Goal: Download file/media

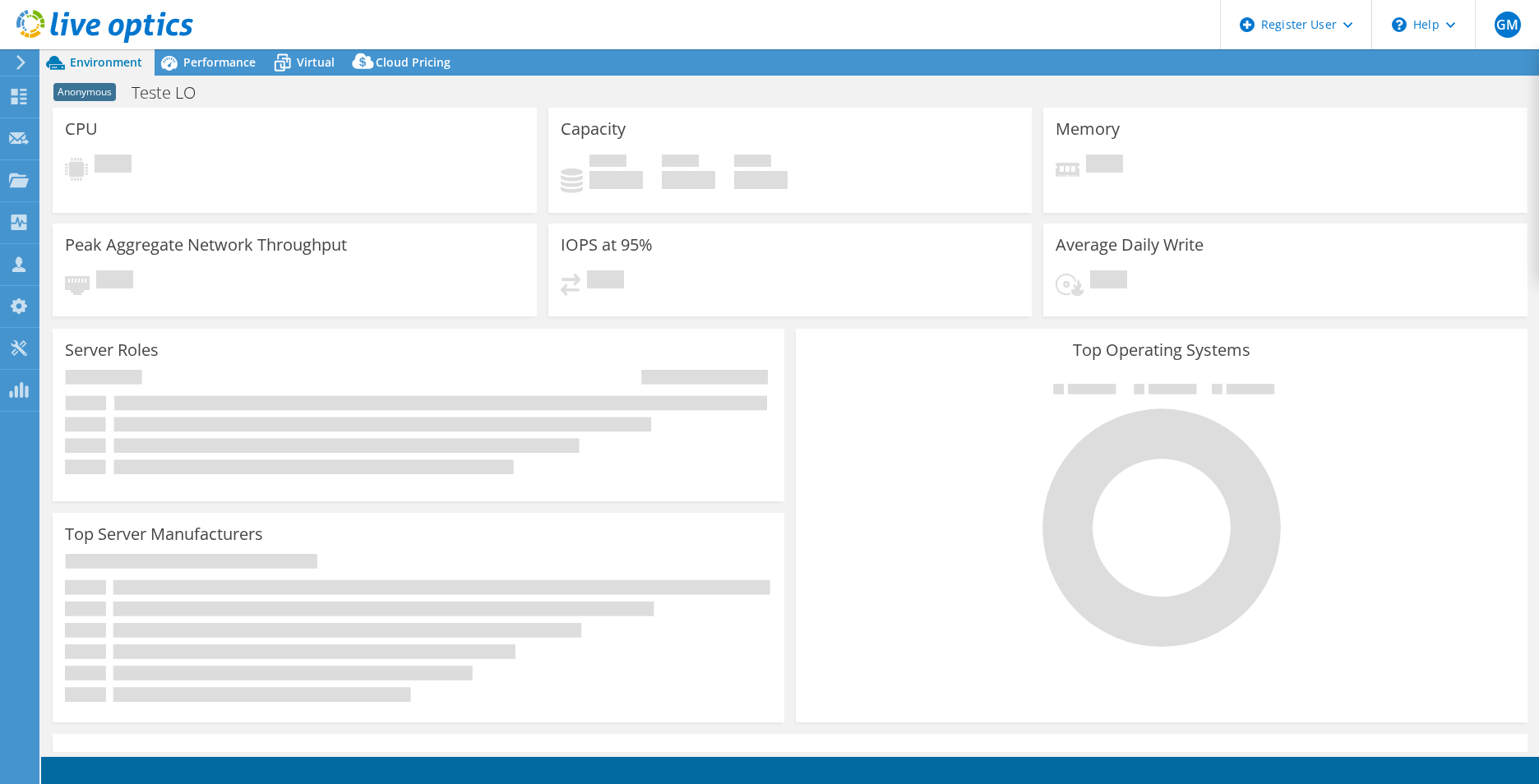
select select "SouthAmerica"
select select "BRL"
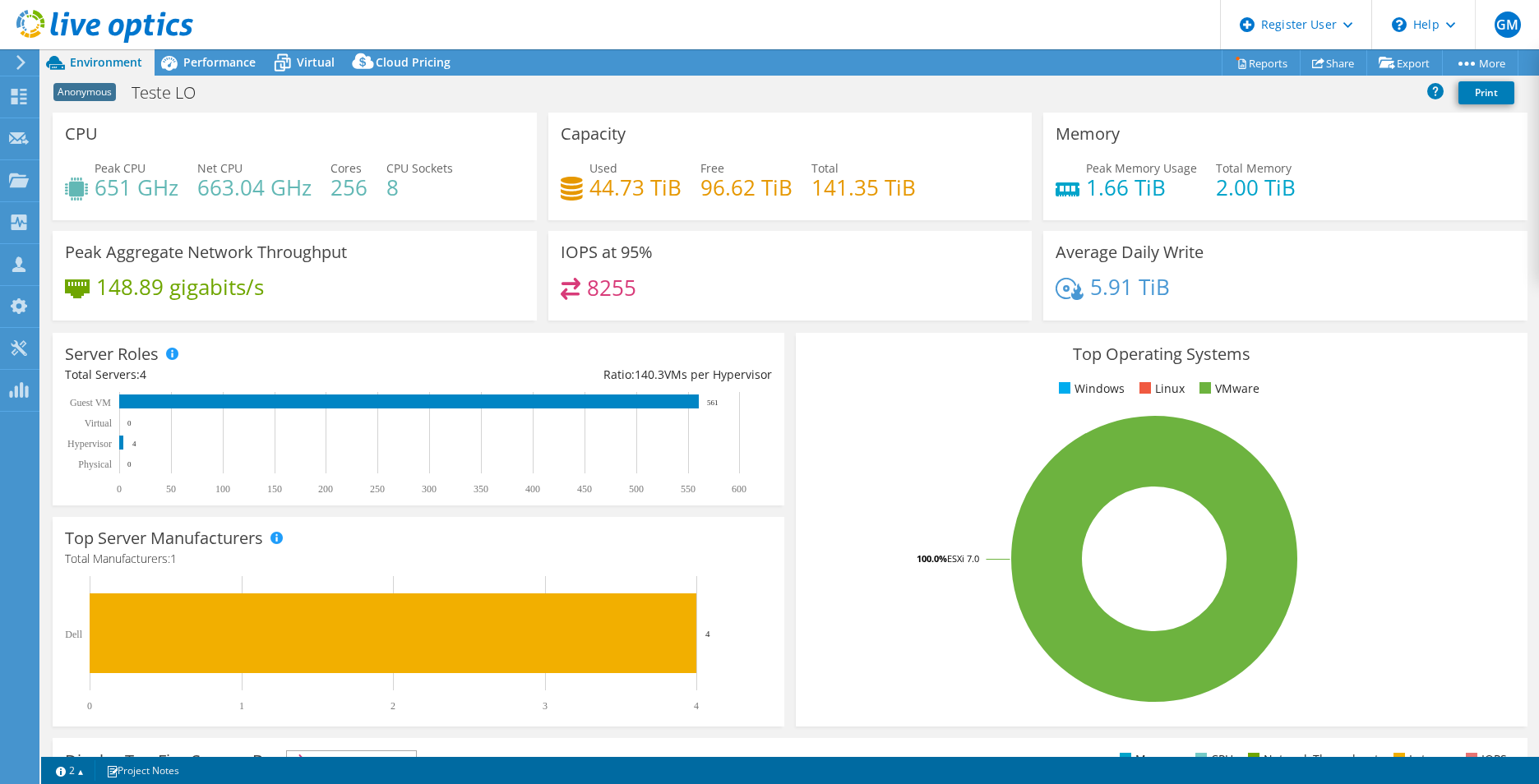
click at [113, 25] on use at bounding box center [104, 27] width 177 height 32
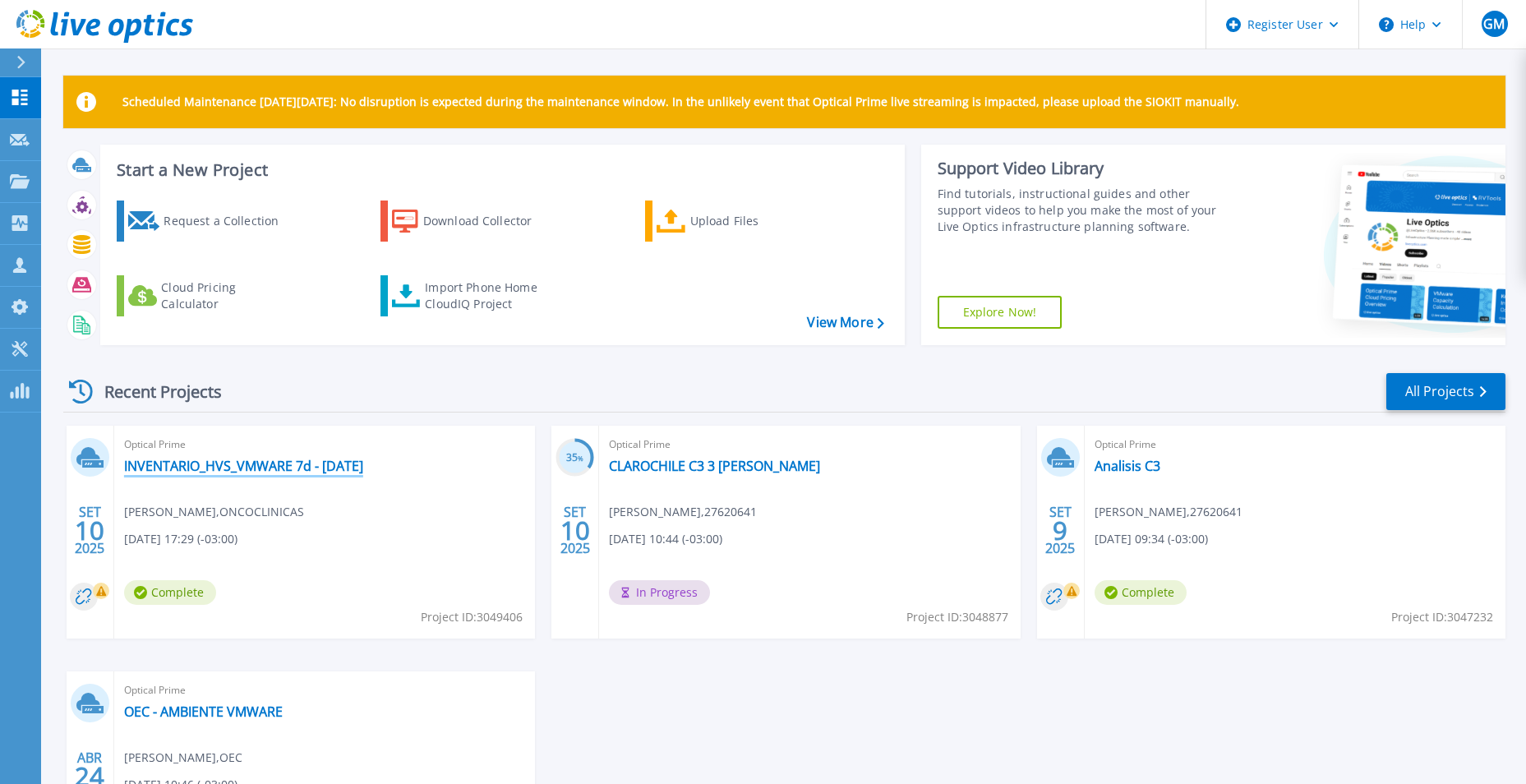
click at [233, 468] on link "INVENTARIO_HVS_VMWARE 7d - [DATE]" at bounding box center [244, 465] width 240 height 16
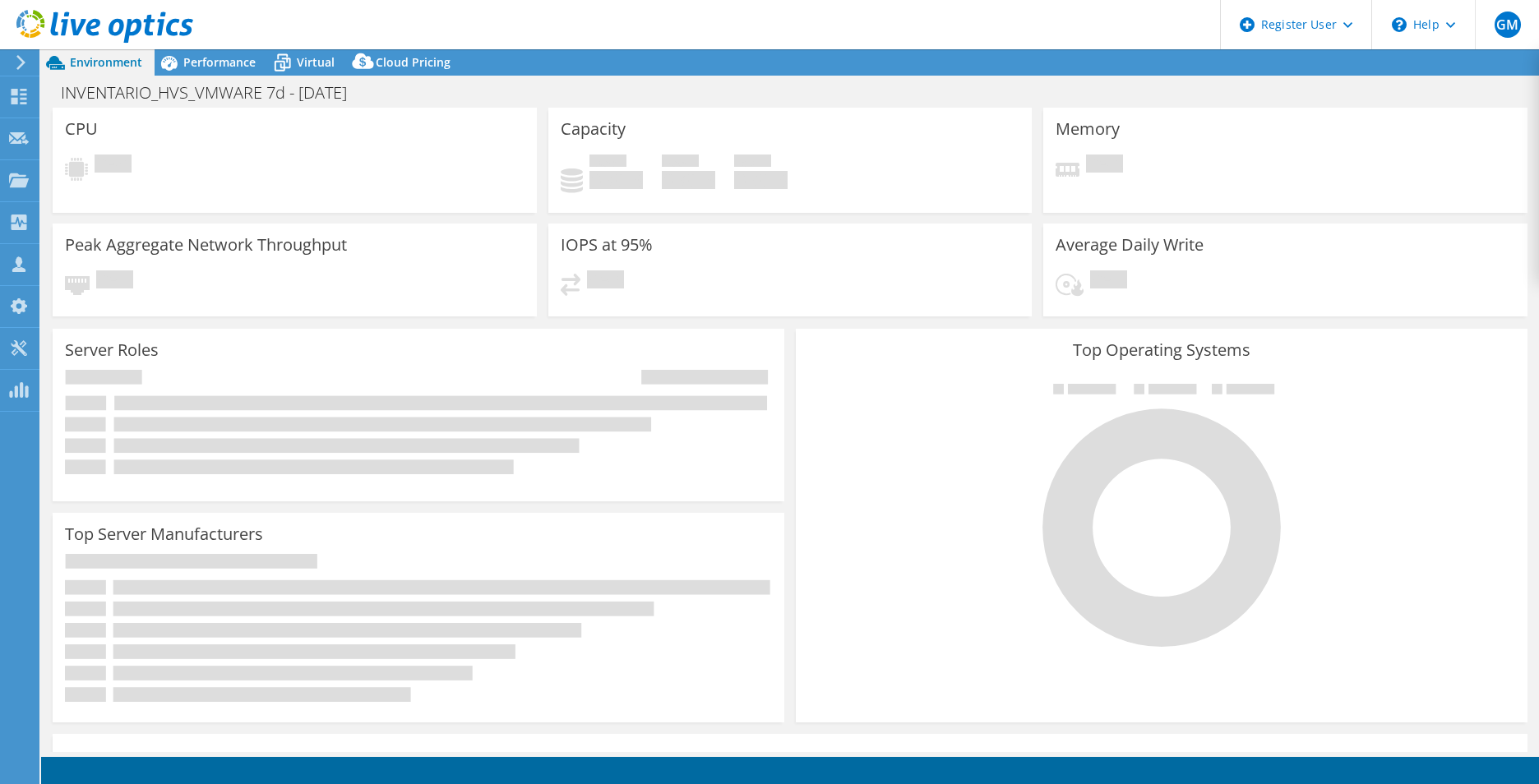
select select "USD"
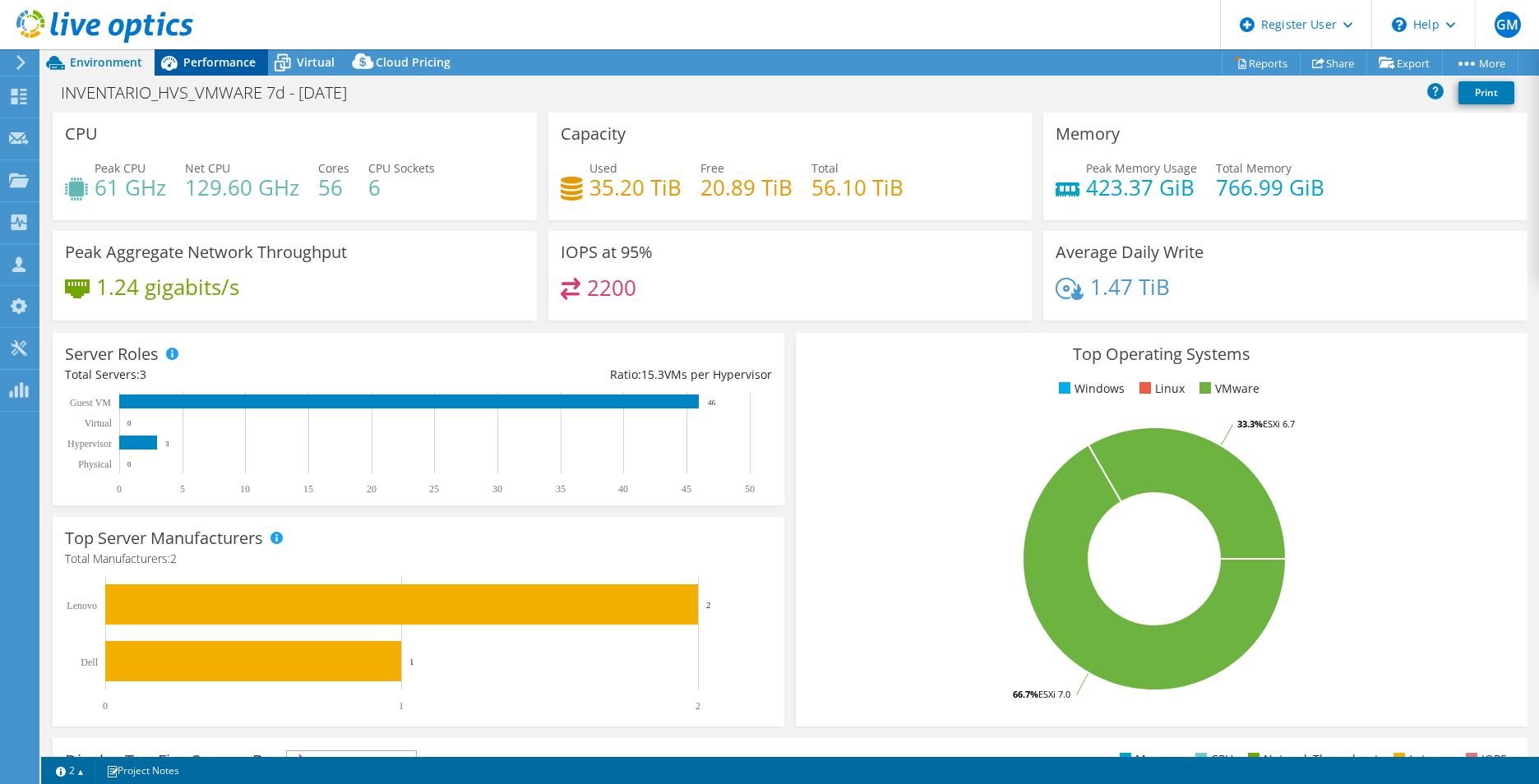
click at [222, 56] on span "Performance" at bounding box center [219, 62] width 73 height 15
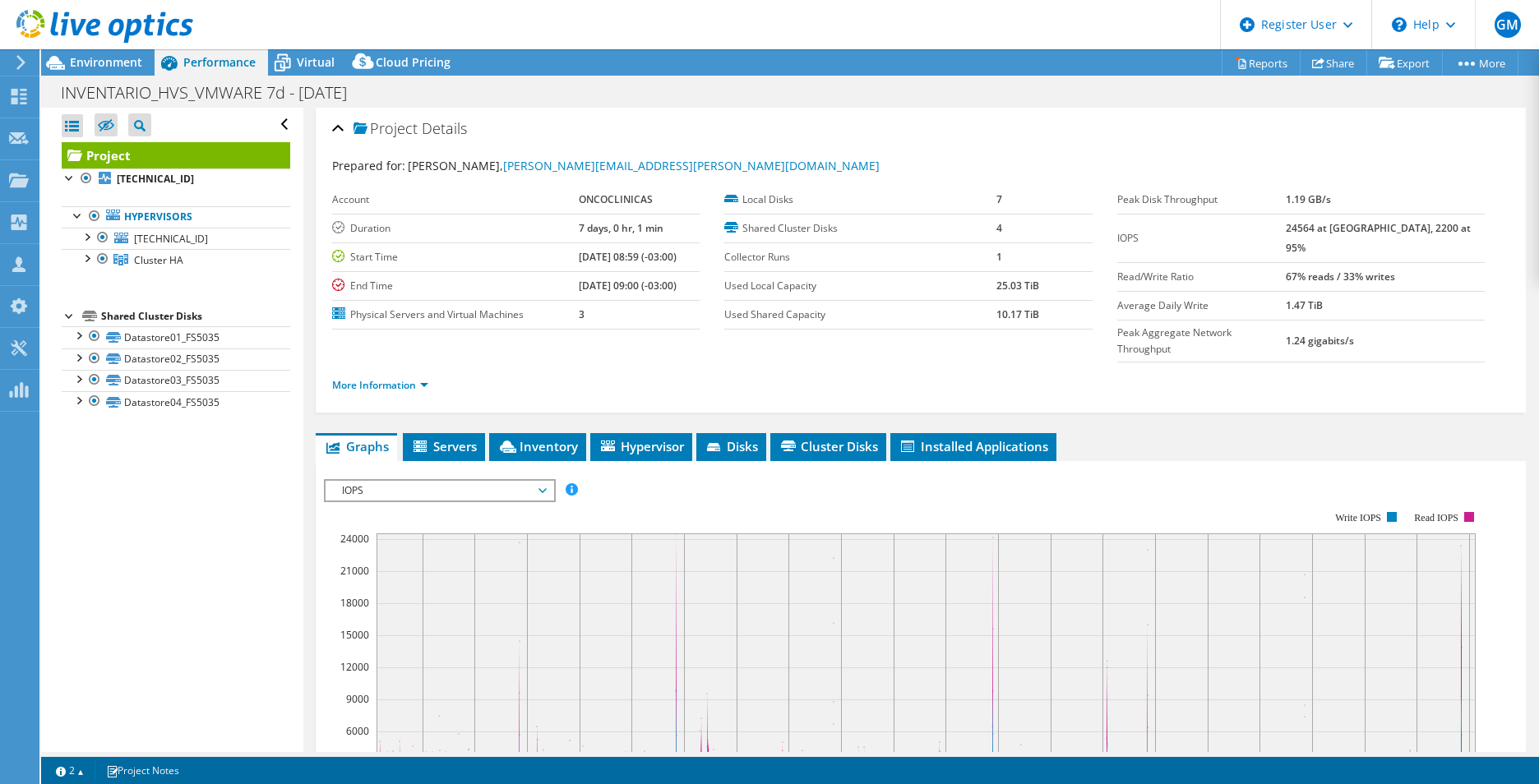
click at [1009, 117] on div "Project Details" at bounding box center [920, 129] width 1177 height 35
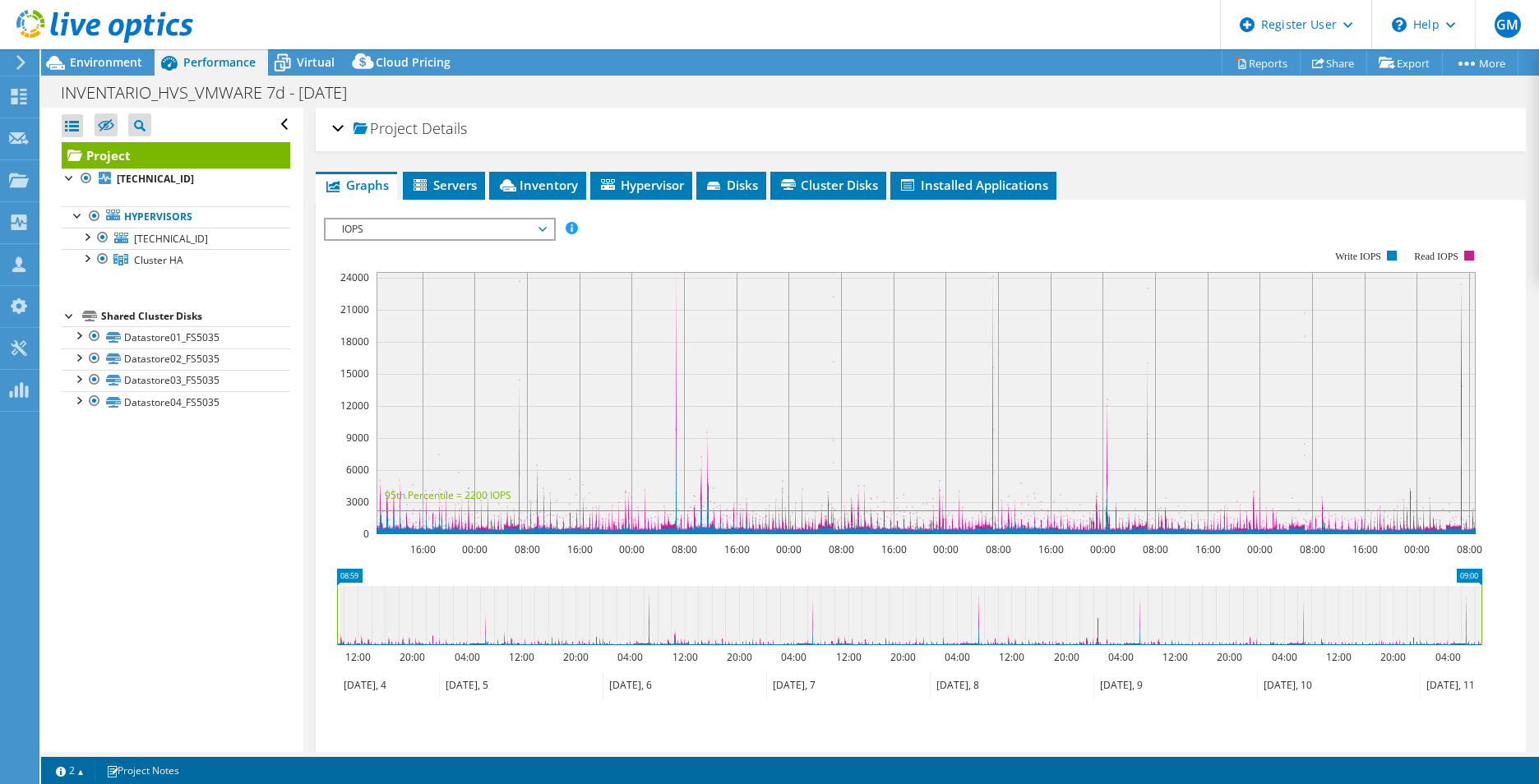
click at [1009, 117] on div "Project Details" at bounding box center [920, 129] width 1177 height 35
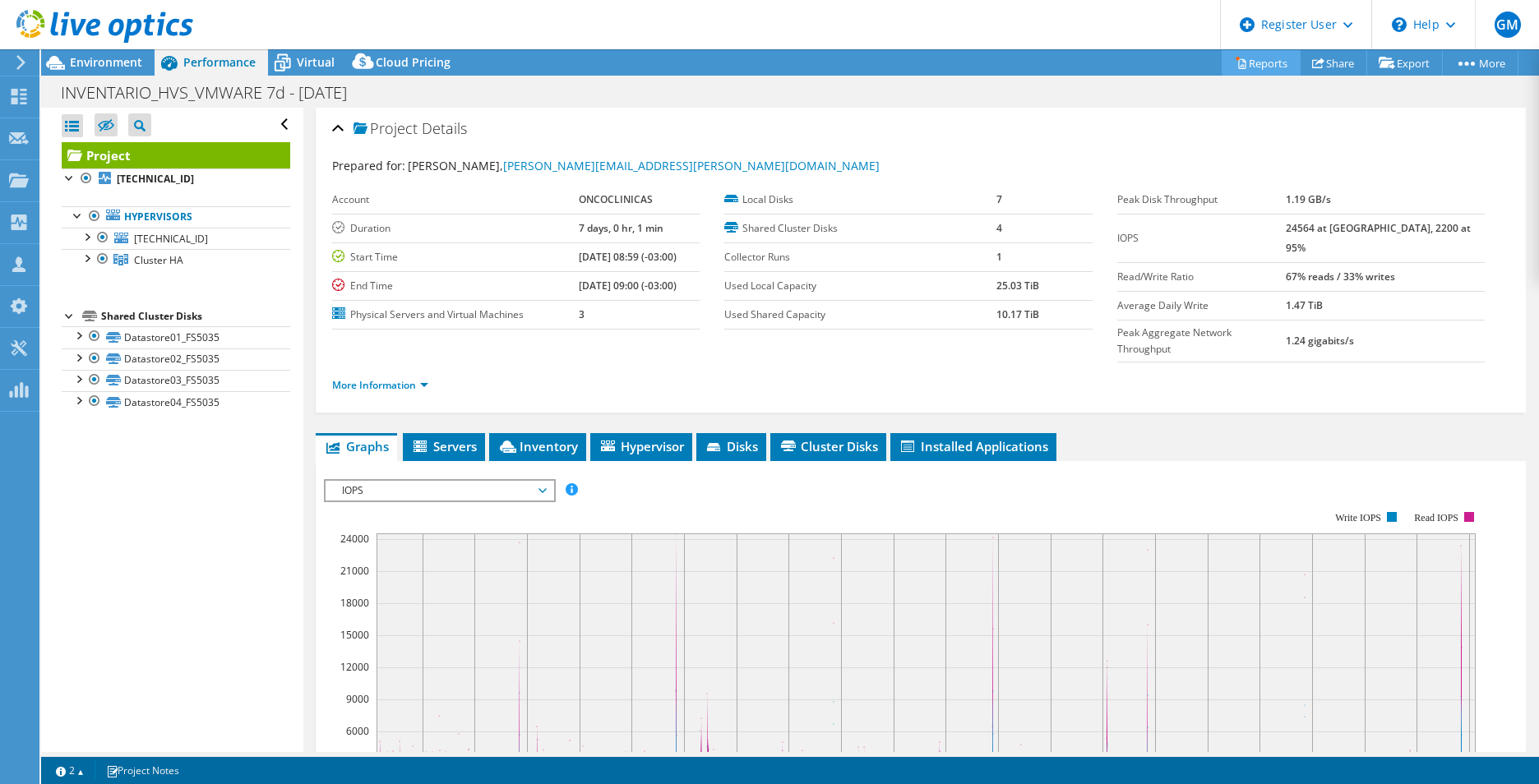
click at [1246, 56] on link "Reports" at bounding box center [1261, 63] width 79 height 26
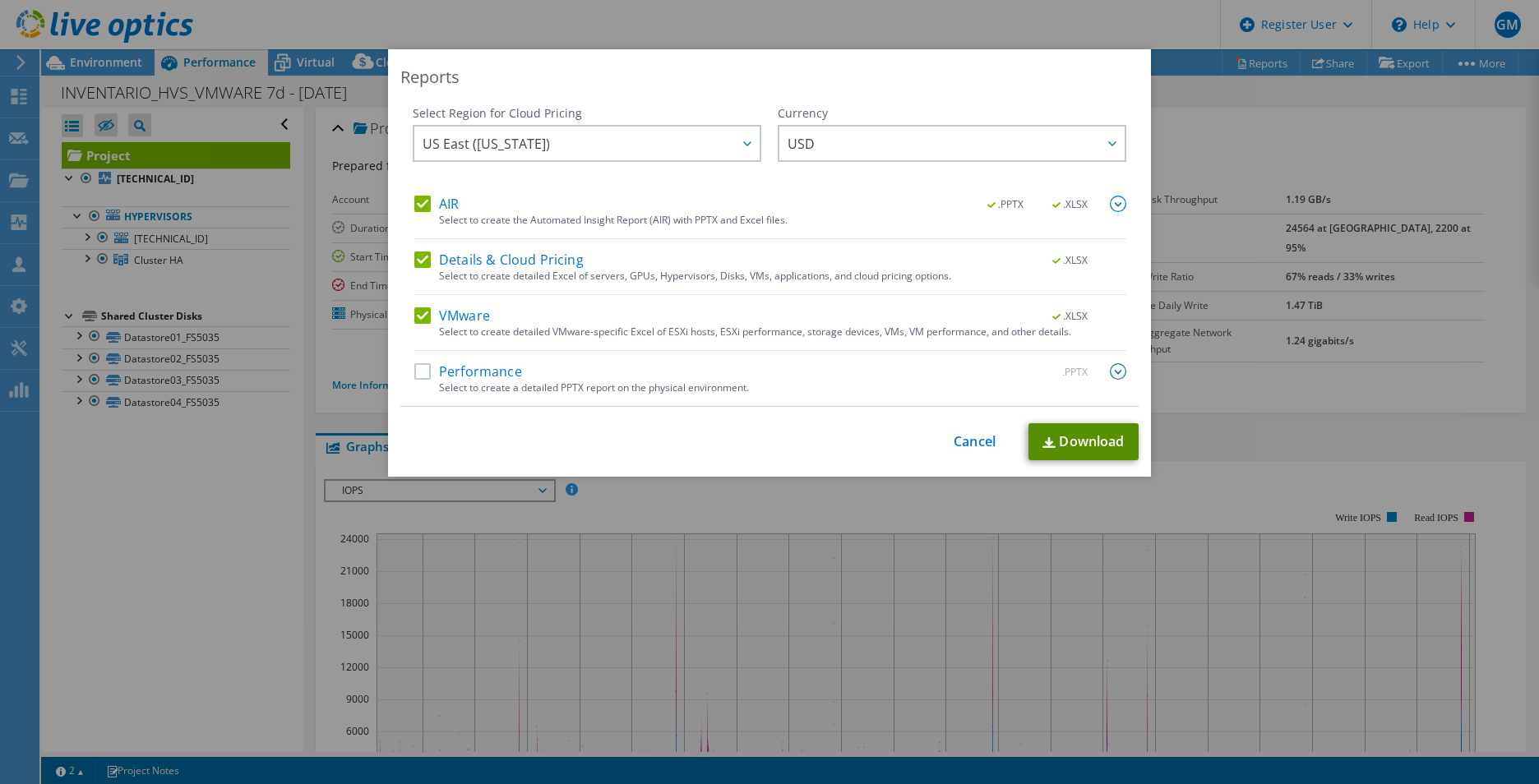
click at [1086, 446] on link "Download" at bounding box center [1083, 441] width 110 height 37
click at [414, 365] on label "Performance" at bounding box center [468, 371] width 108 height 16
click at [0, 0] on input "Performance" at bounding box center [0, 0] width 0 height 0
click at [415, 313] on label "VMware" at bounding box center [452, 315] width 75 height 16
click at [0, 0] on input "VMware" at bounding box center [0, 0] width 0 height 0
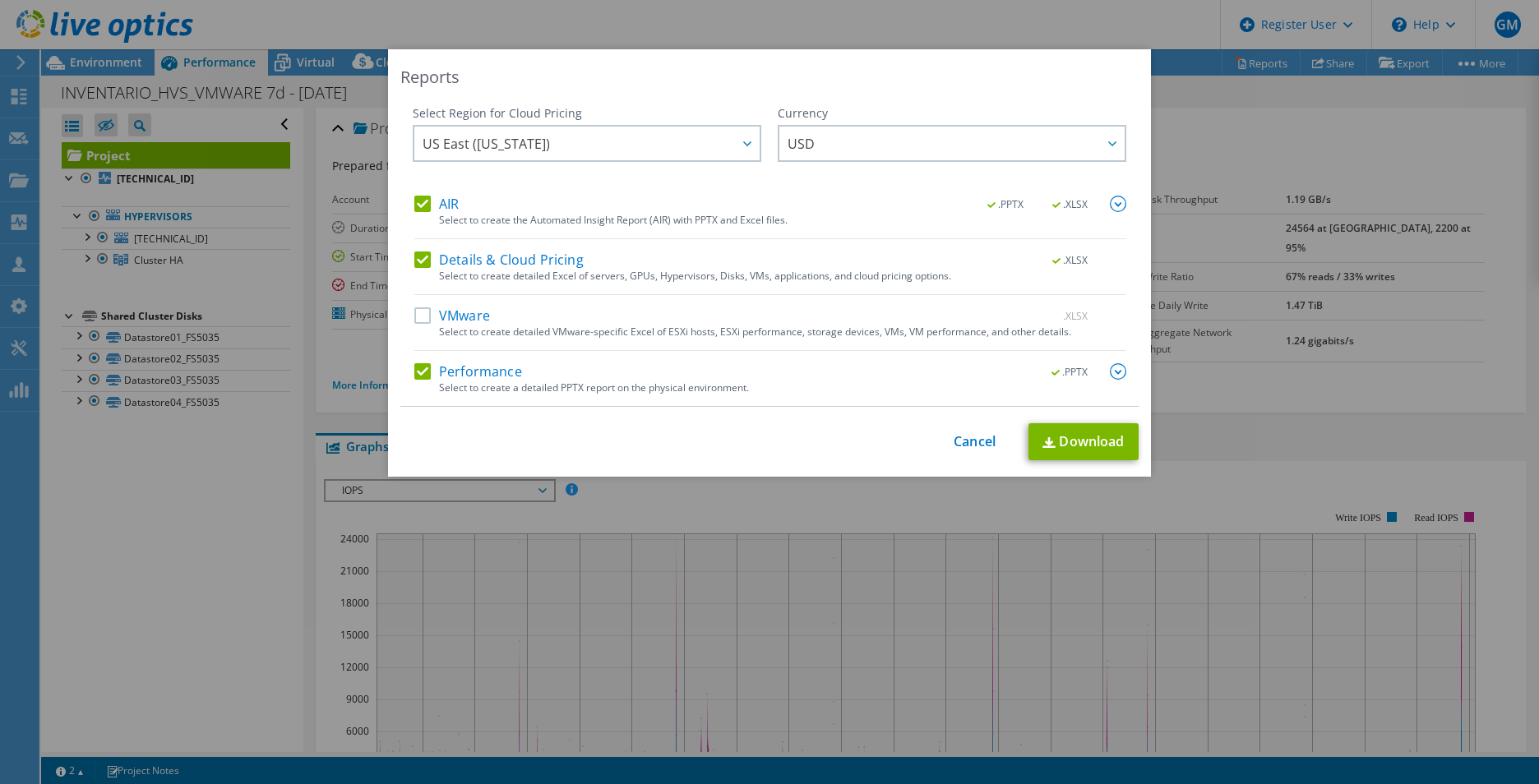
click at [418, 253] on label "Details & Cloud Pricing" at bounding box center [499, 259] width 169 height 16
click at [0, 0] on input "Details & Cloud Pricing" at bounding box center [0, 0] width 0 height 0
click at [414, 199] on label "AIR" at bounding box center [436, 203] width 44 height 16
click at [0, 0] on input "AIR" at bounding box center [0, 0] width 0 height 0
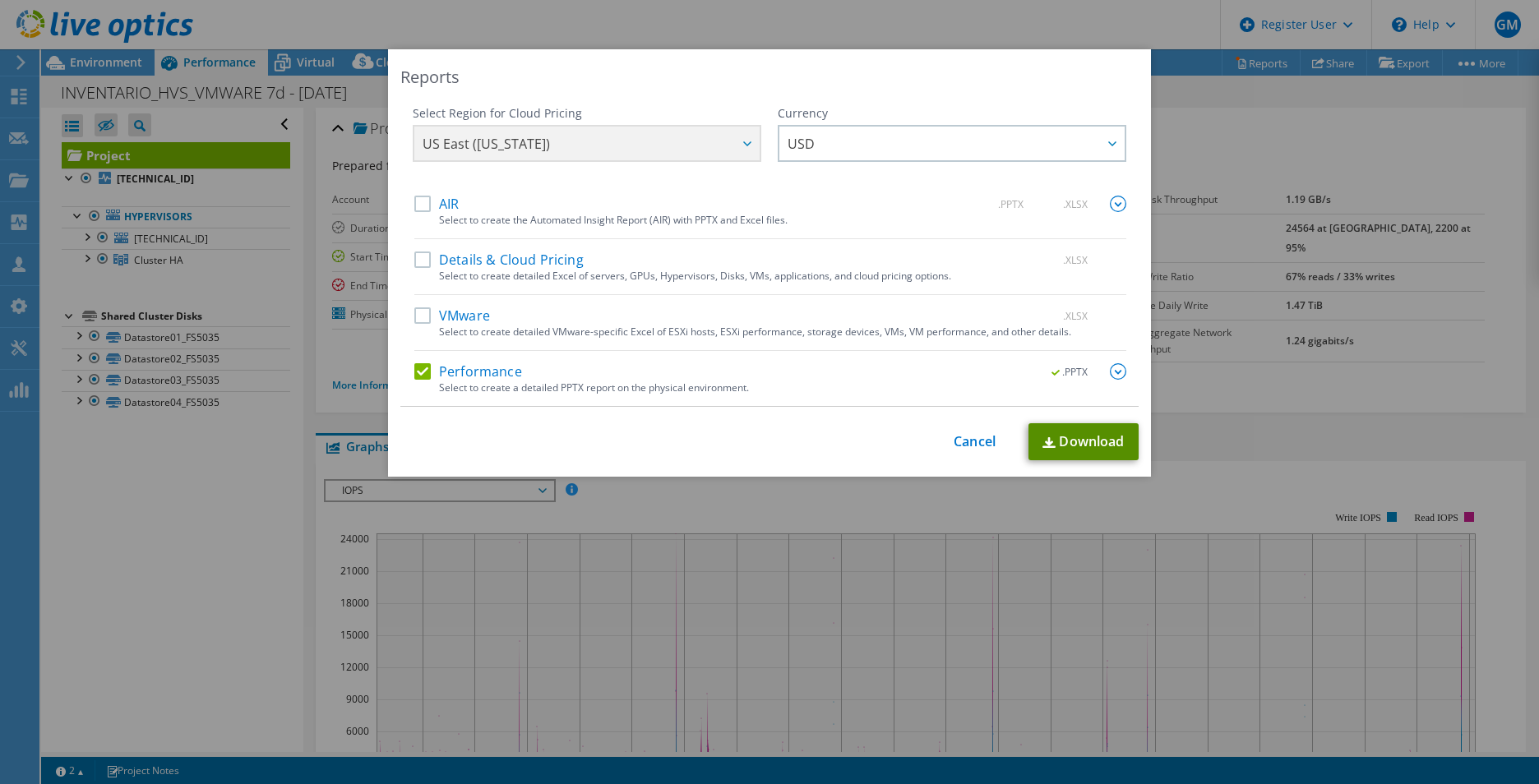
click at [1083, 439] on link "Download" at bounding box center [1083, 441] width 110 height 37
